Goal: Obtain resource: Obtain resource

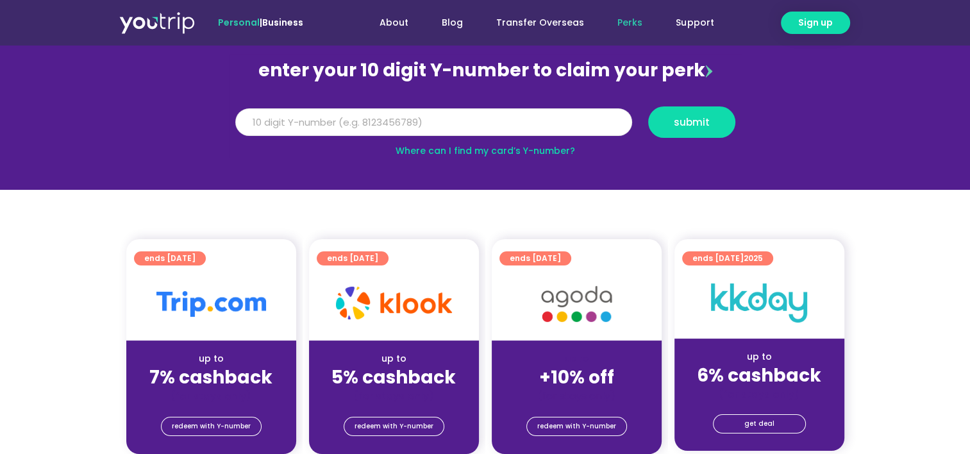
click at [567, 128] on input "Y Number" at bounding box center [433, 122] width 397 height 28
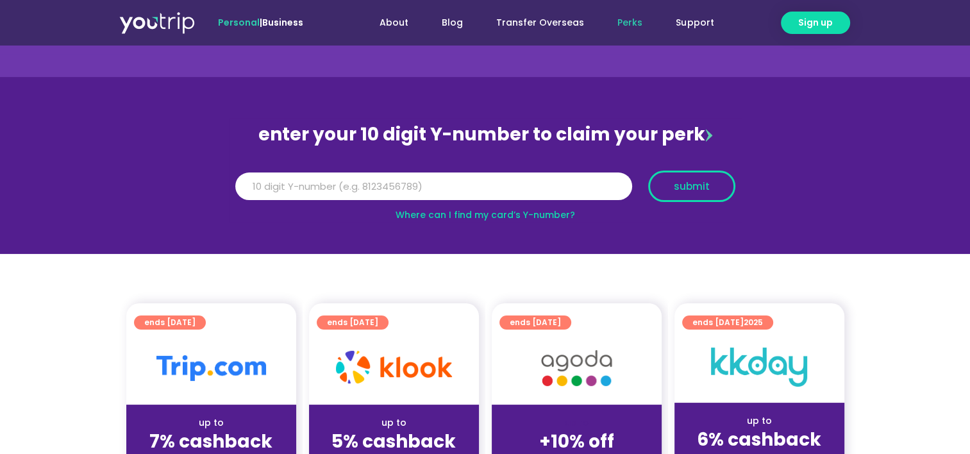
click at [691, 188] on span "submit" at bounding box center [692, 186] width 36 height 10
drag, startPoint x: 354, startPoint y: 192, endPoint x: 180, endPoint y: 189, distance: 174.4
click at [189, 189] on section "enter your 10 digit Y-number to claim your perk Y Number 5162400133395827 submi…" at bounding box center [485, 165] width 970 height 177
type input "8181550342"
click at [717, 193] on button "submit" at bounding box center [691, 186] width 87 height 31
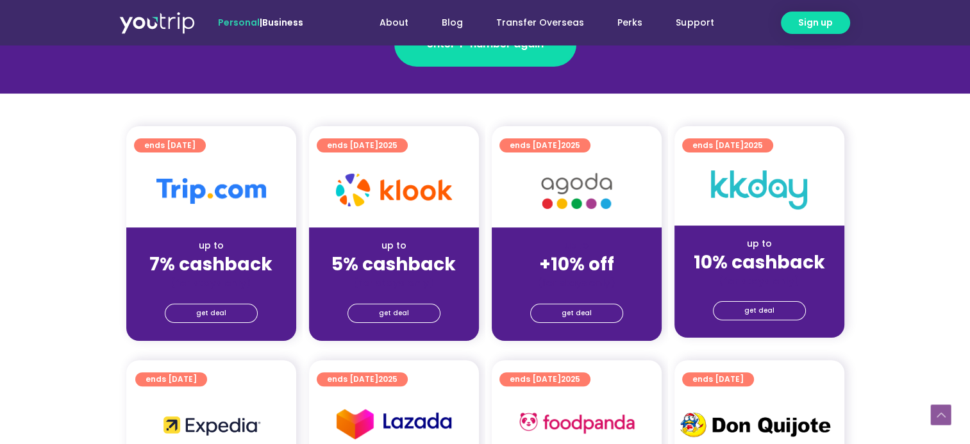
scroll to position [385, 0]
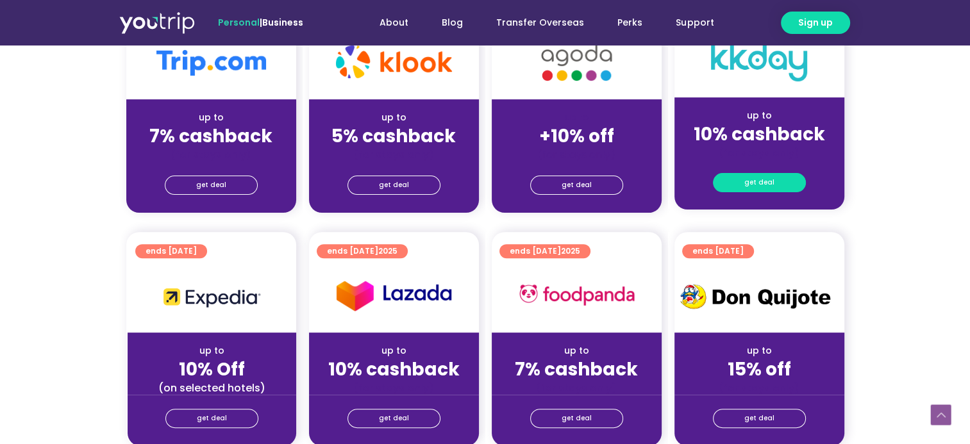
click at [782, 187] on link "get deal" at bounding box center [759, 182] width 93 height 19
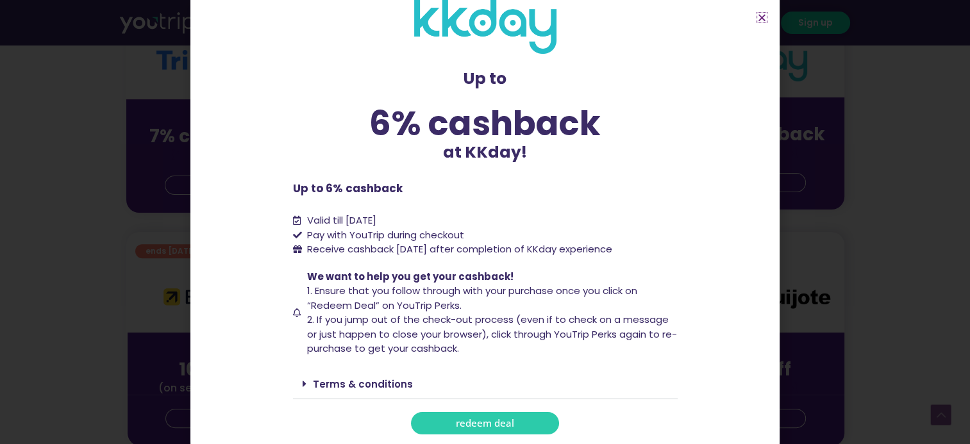
scroll to position [513, 0]
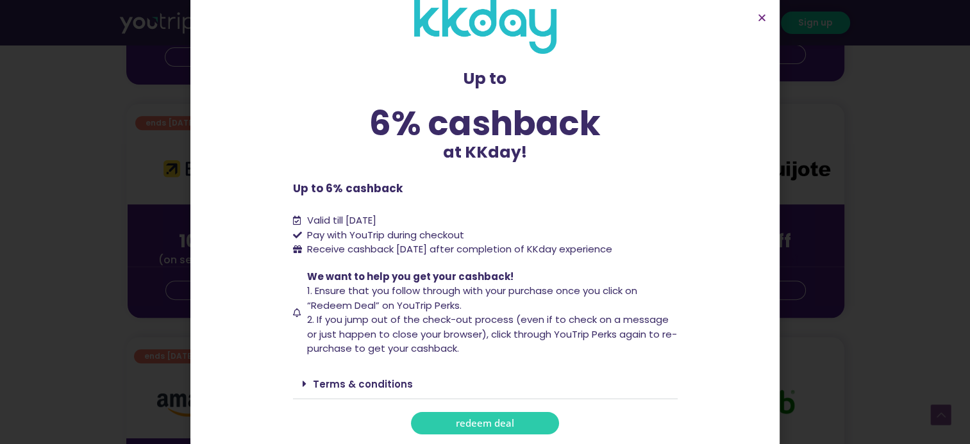
click at [496, 419] on span "redeem deal" at bounding box center [485, 424] width 58 height 10
